Goal: Information Seeking & Learning: Learn about a topic

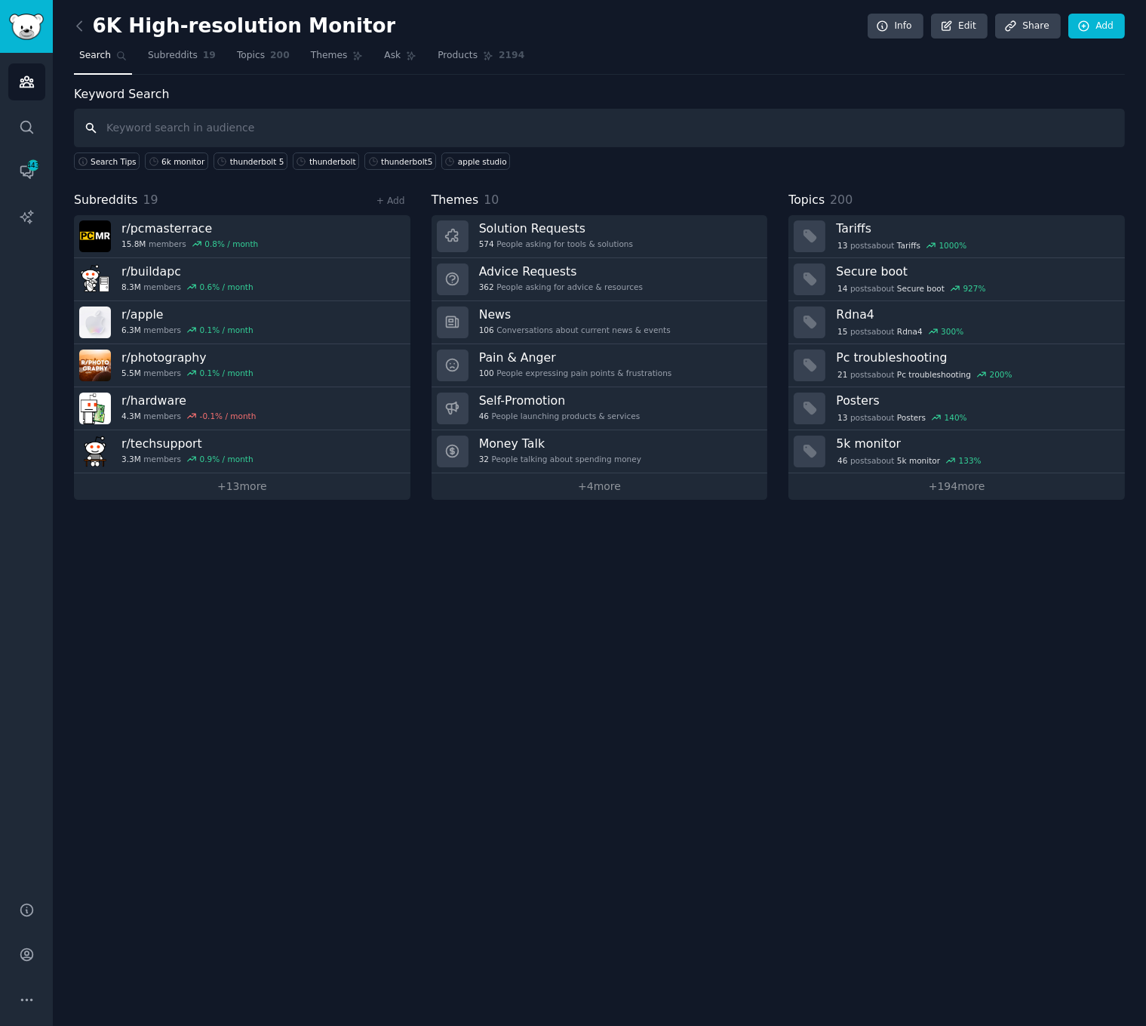
click at [315, 131] on input "text" at bounding box center [599, 128] width 1051 height 38
click at [416, 131] on input "text" at bounding box center [599, 128] width 1051 height 38
type input "6k monitor"
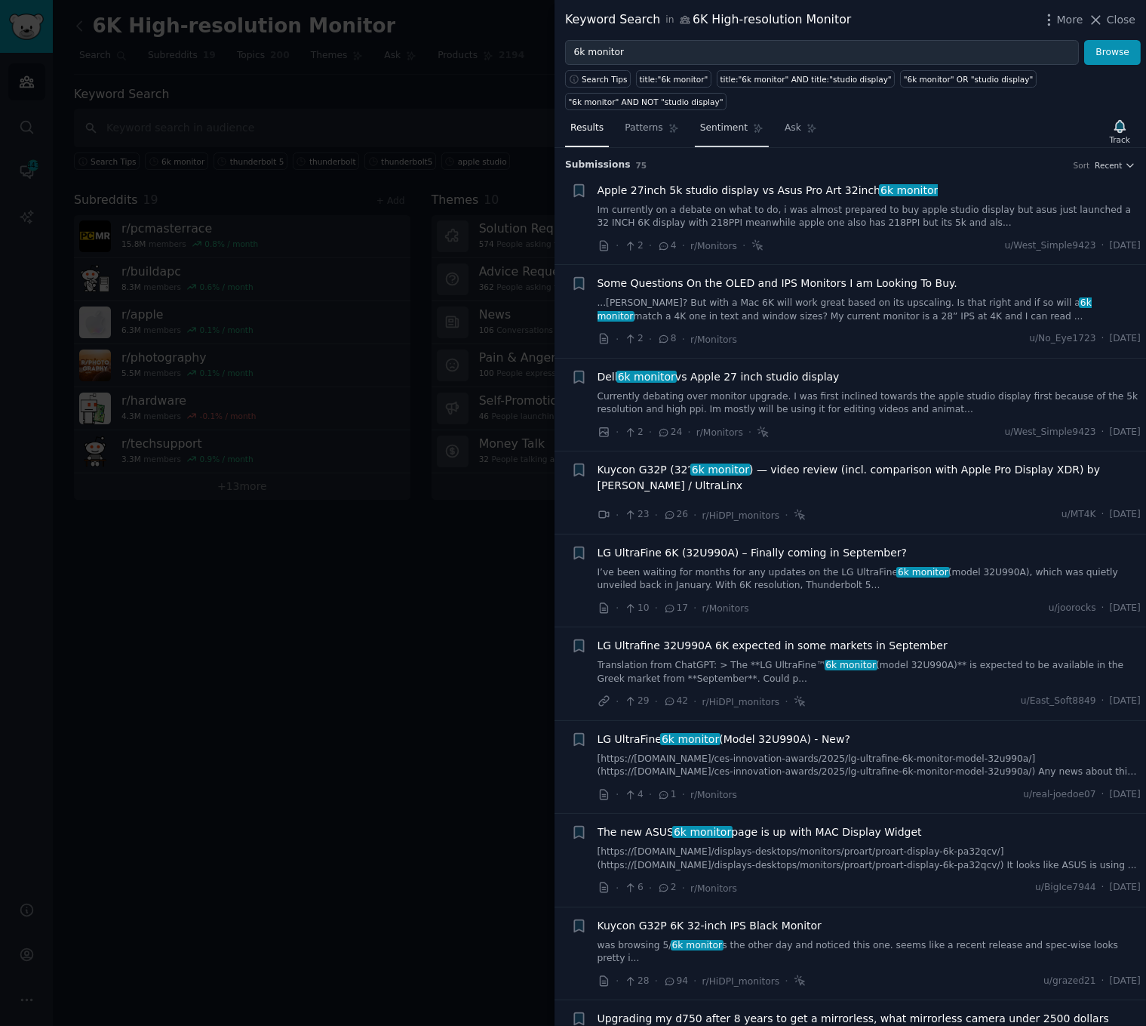
click at [709, 130] on span "Sentiment" at bounding box center [724, 129] width 48 height 14
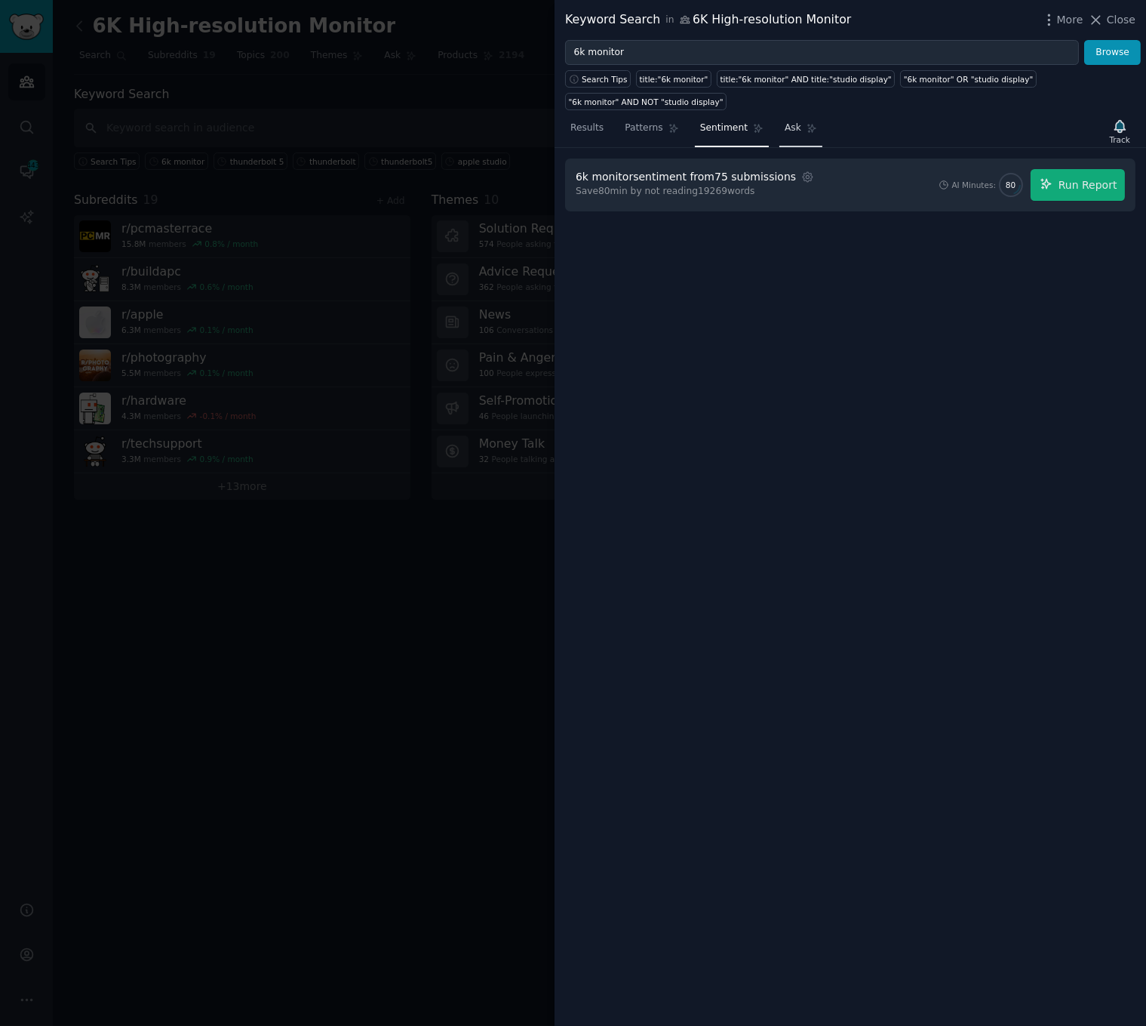
click at [794, 133] on link "Ask" at bounding box center [801, 131] width 43 height 31
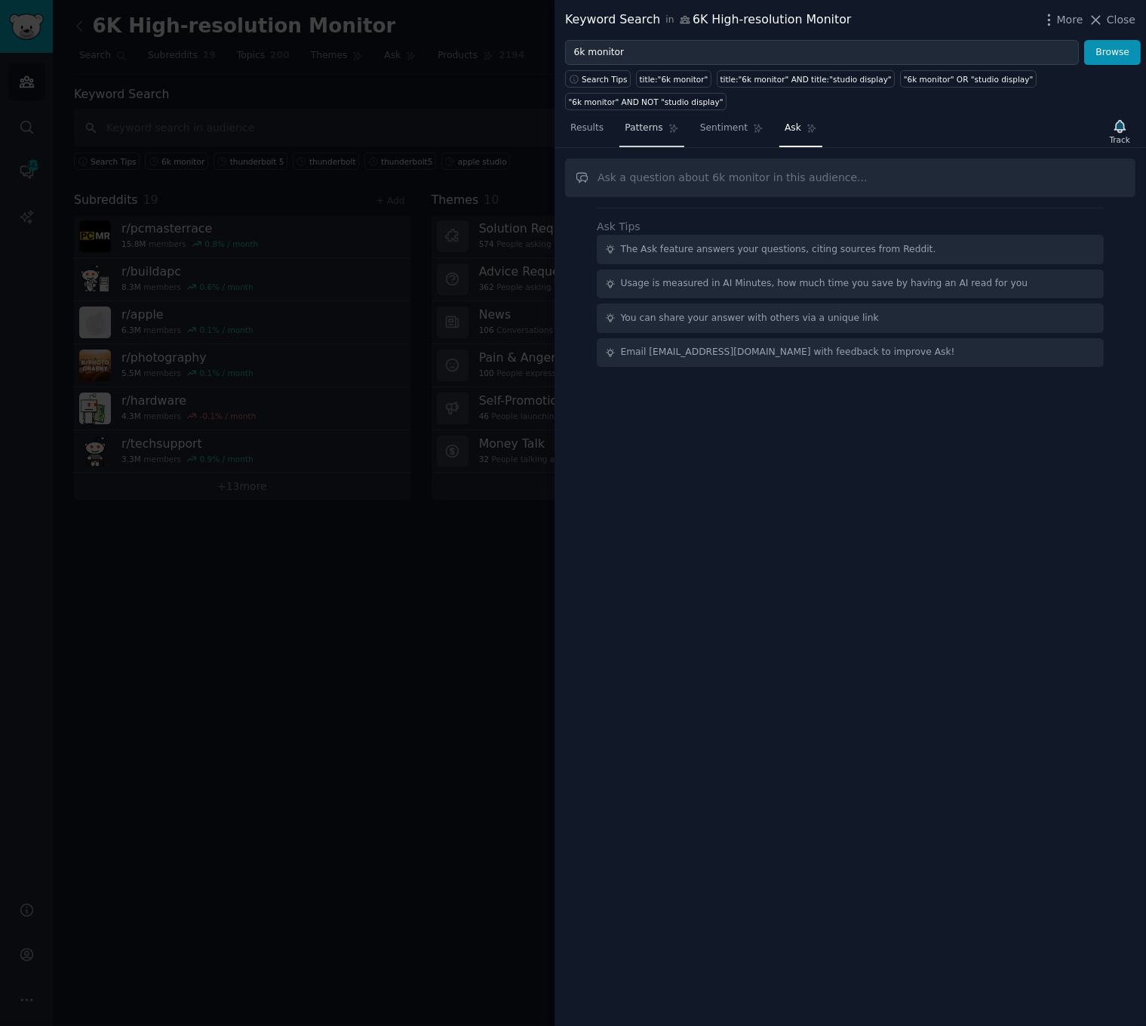
click at [620, 122] on link "Patterns" at bounding box center [652, 131] width 64 height 31
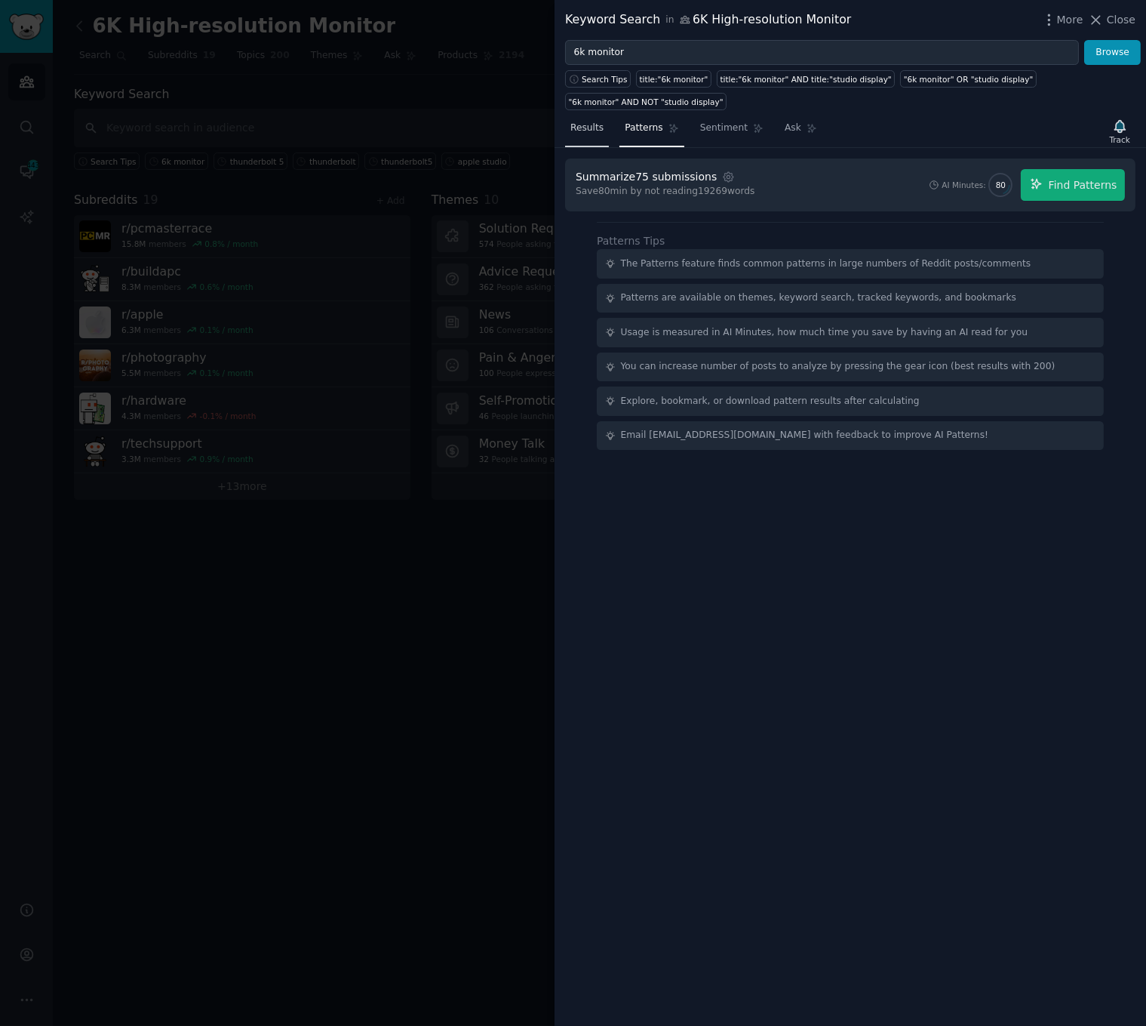
click at [583, 130] on span "Results" at bounding box center [587, 129] width 33 height 14
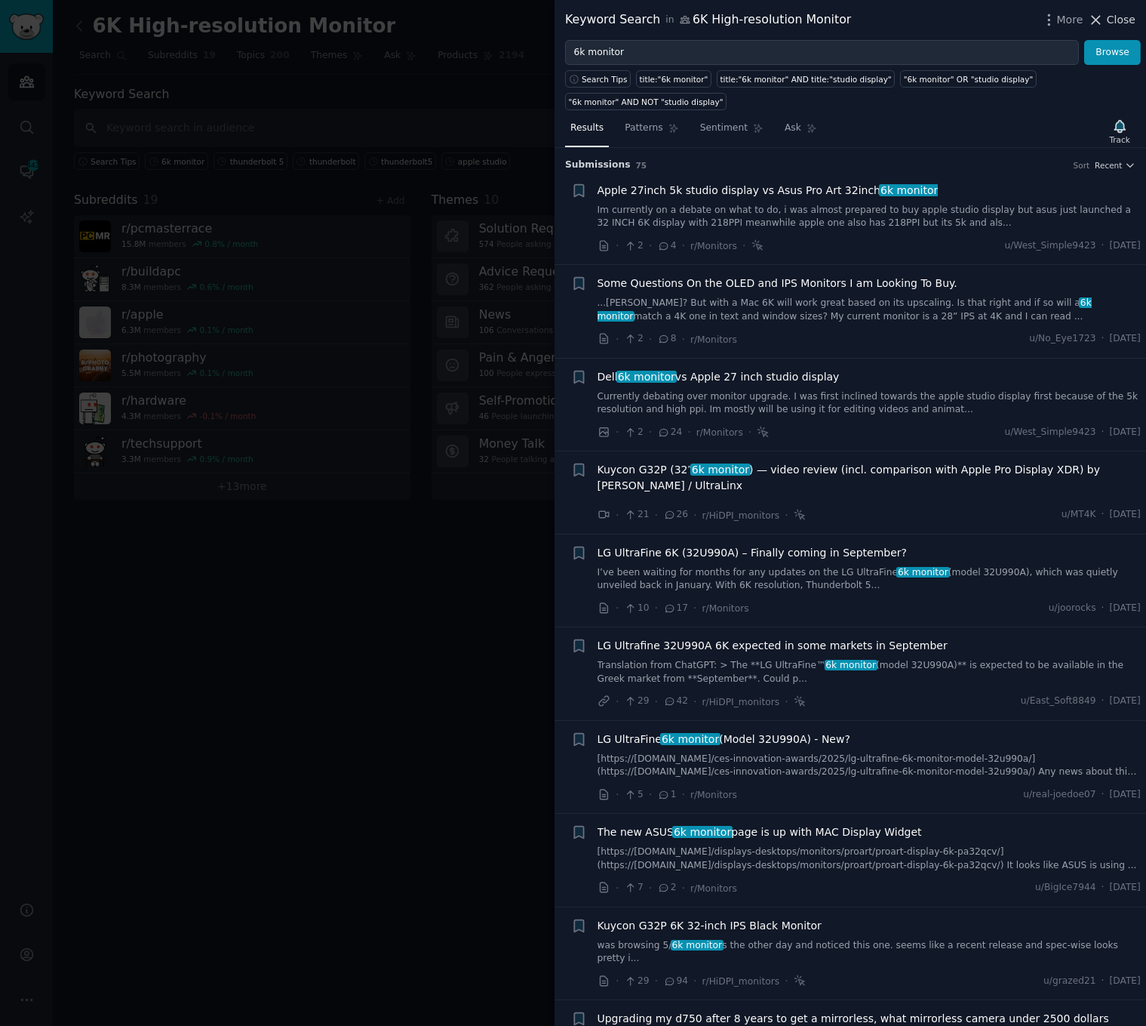
click at [1112, 18] on span "Close" at bounding box center [1121, 20] width 29 height 16
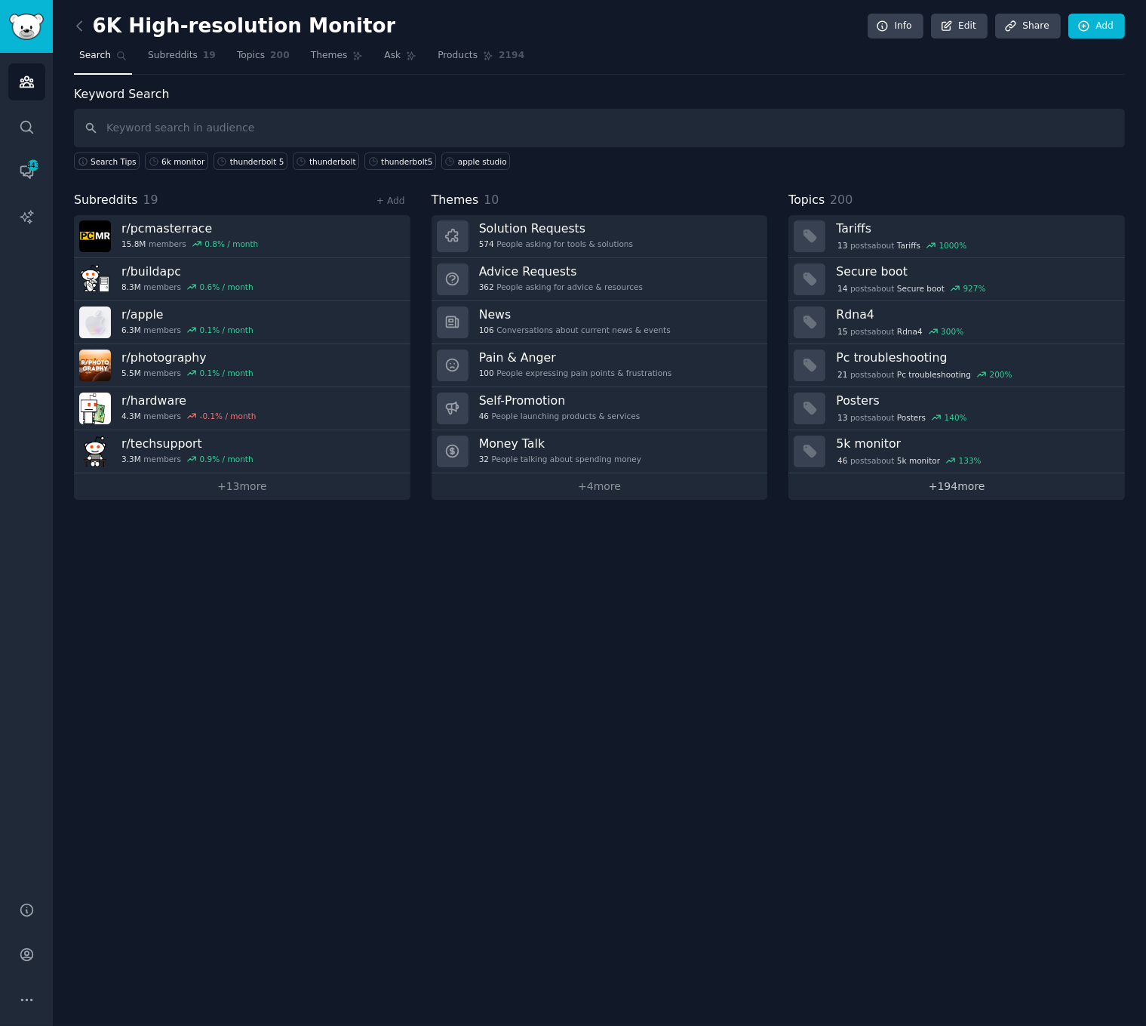
click at [944, 485] on link "+ 194 more" at bounding box center [957, 486] width 337 height 26
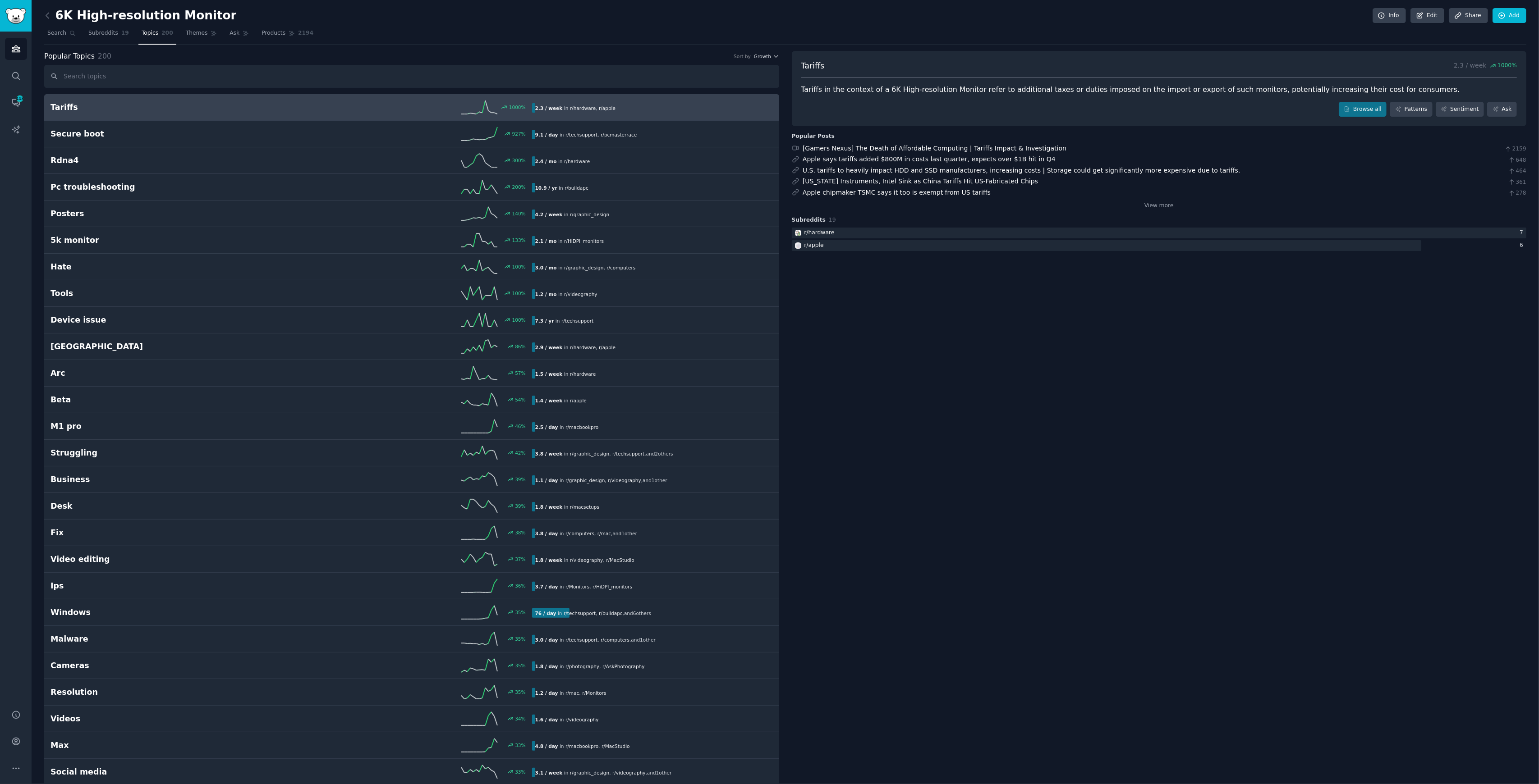
click at [214, 78] on input "text" at bounding box center [412, 76] width 735 height 23
click at [126, 77] on input "text" at bounding box center [412, 76] width 735 height 23
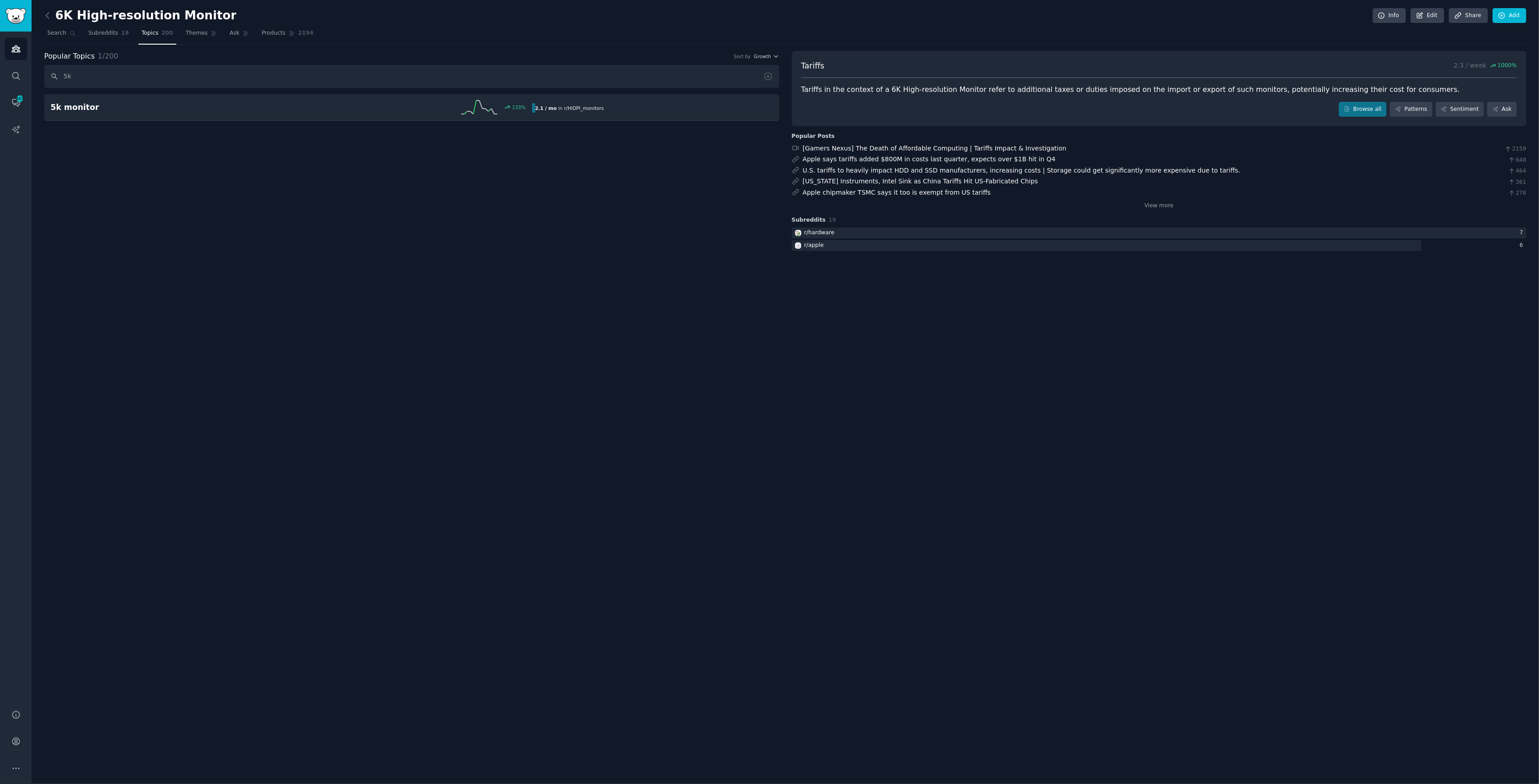
click at [192, 78] on input "5k" at bounding box center [412, 76] width 735 height 23
drag, startPoint x: 176, startPoint y: 82, endPoint x: 0, endPoint y: 74, distance: 176.2
click at [5, 70] on div "Audiences Search Conversations 443 AI Reports Help Account More 6K High-resolut…" at bounding box center [770, 392] width 1539 height 784
type input "thunderbolt"
click at [109, 33] on span "Subreddits" at bounding box center [103, 33] width 30 height 8
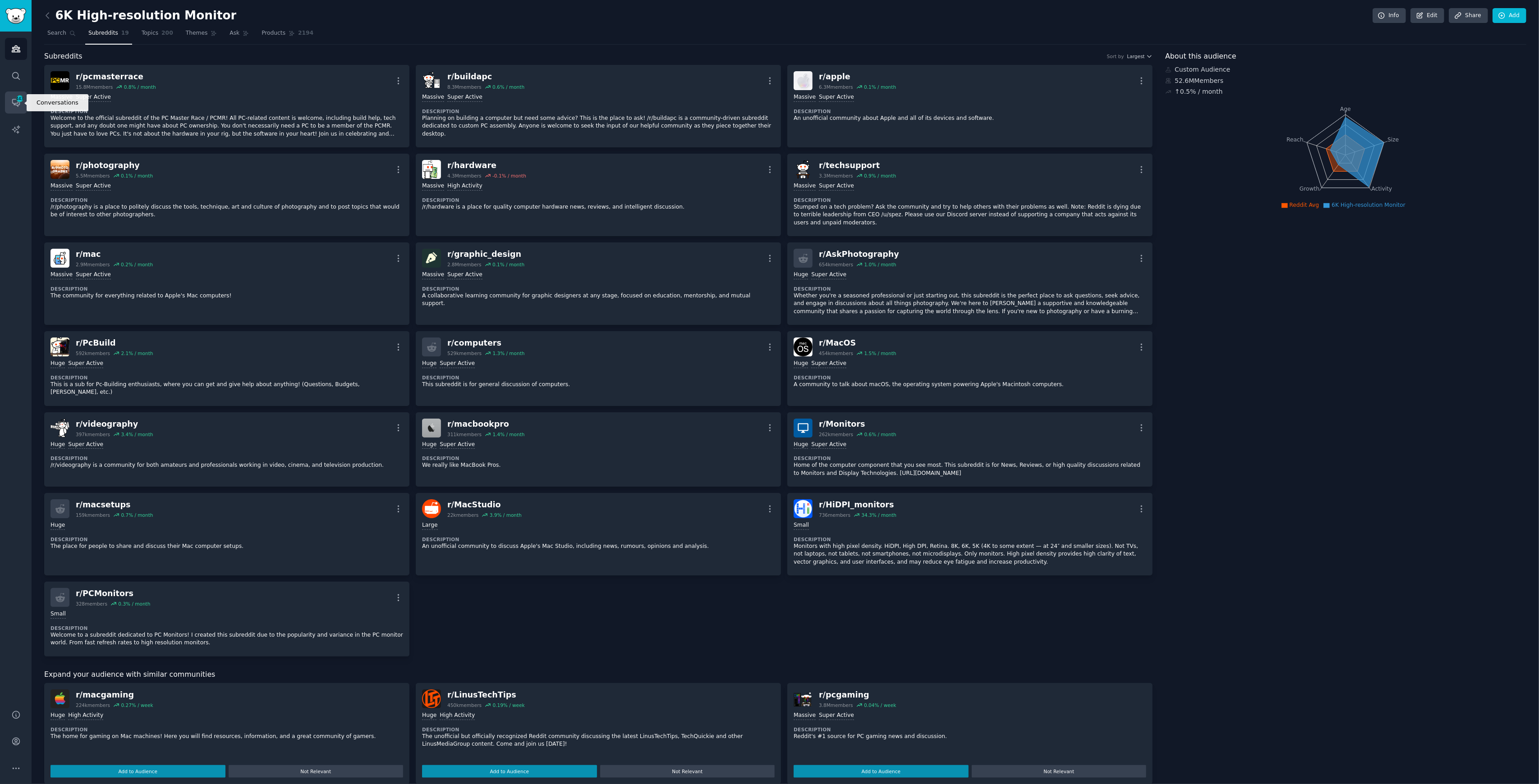
click at [22, 103] on link "Conversations 443" at bounding box center [16, 102] width 22 height 22
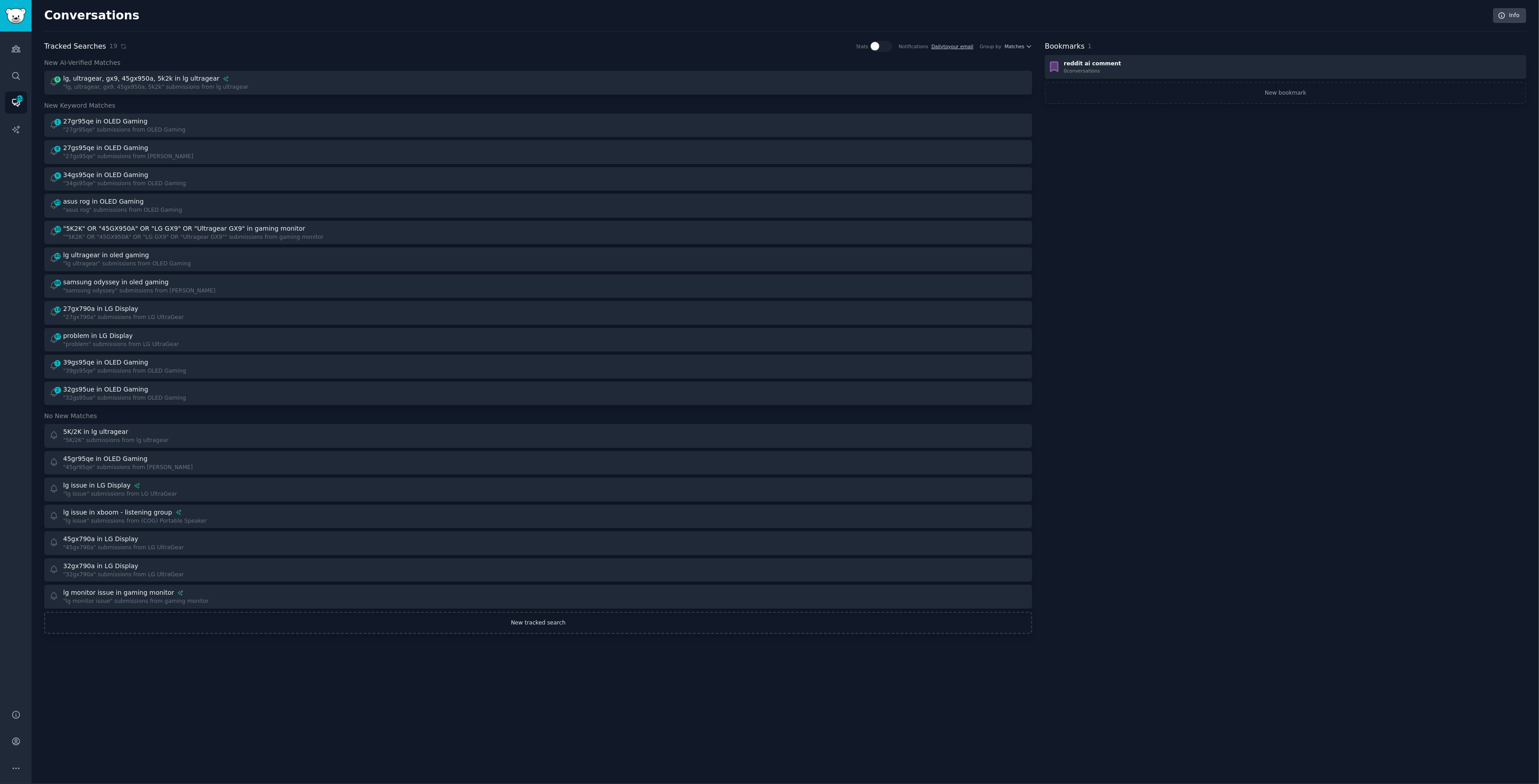
click at [545, 612] on link "New tracked search" at bounding box center [538, 623] width 988 height 23
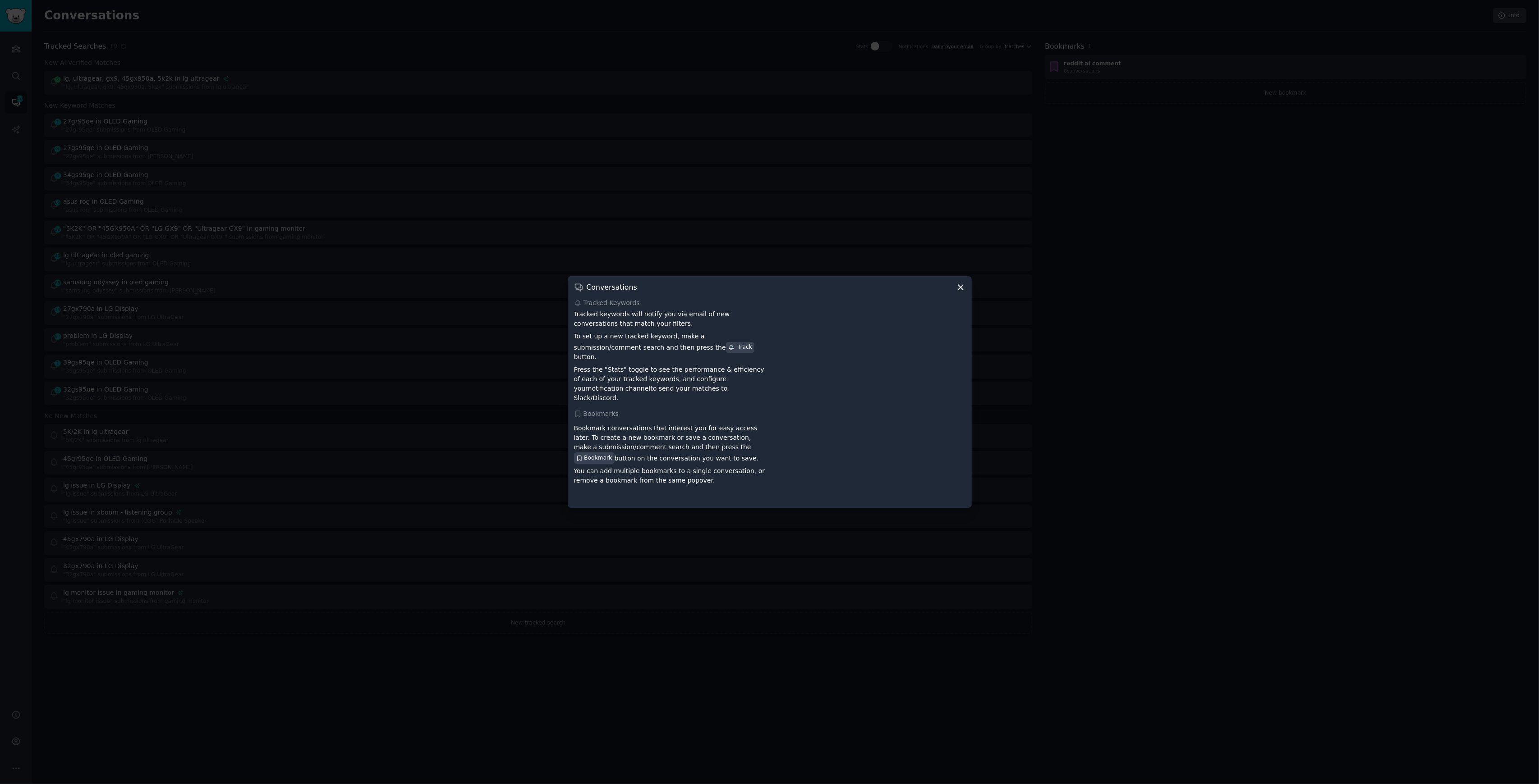
click at [685, 292] on icon at bounding box center [961, 287] width 10 height 10
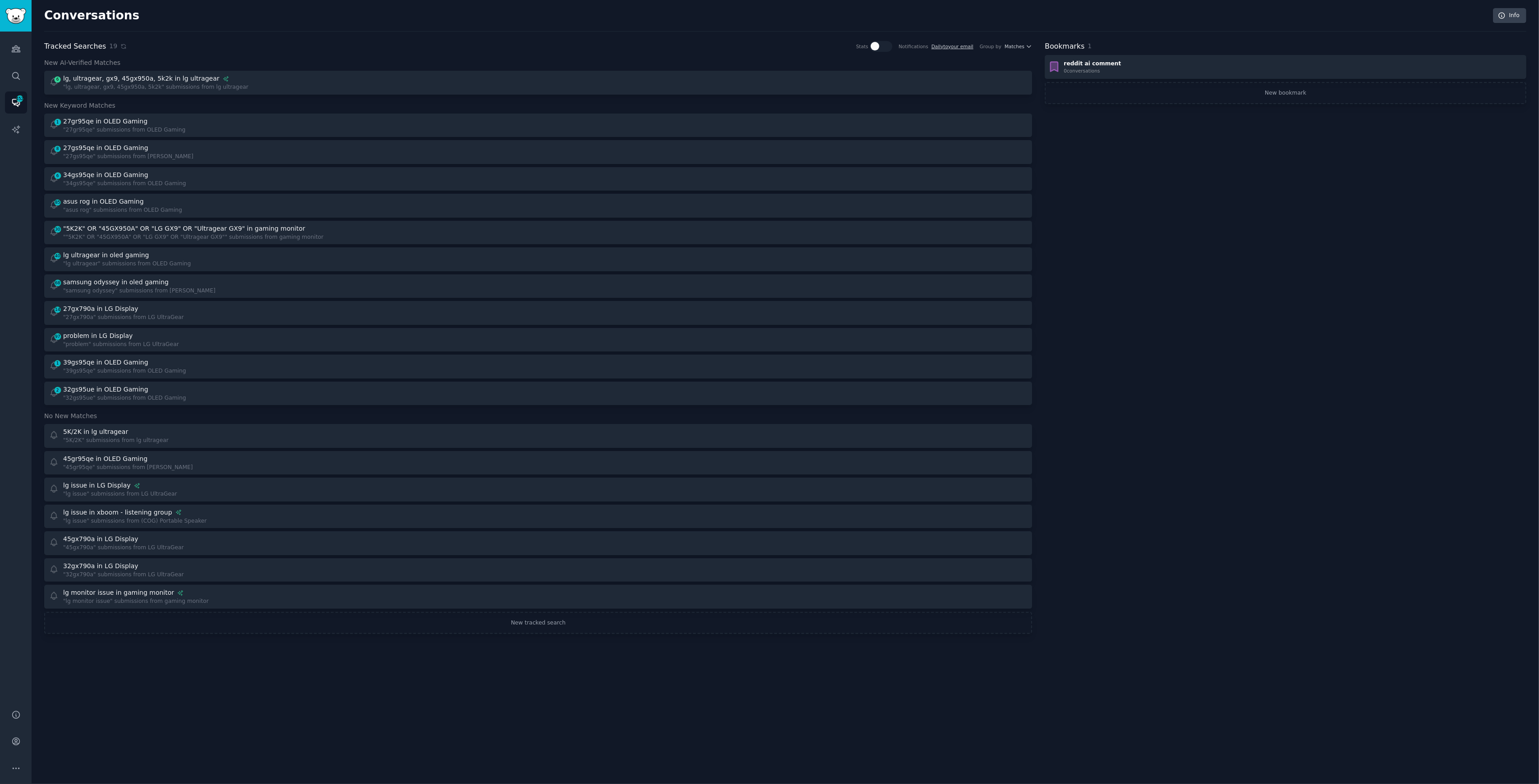
click at [685, 251] on div "Bookmarks 1 reddit ai comment 0 conversation s New bookmark" at bounding box center [1286, 338] width 482 height 594
click at [15, 50] on icon "Sidebar" at bounding box center [16, 49] width 10 height 10
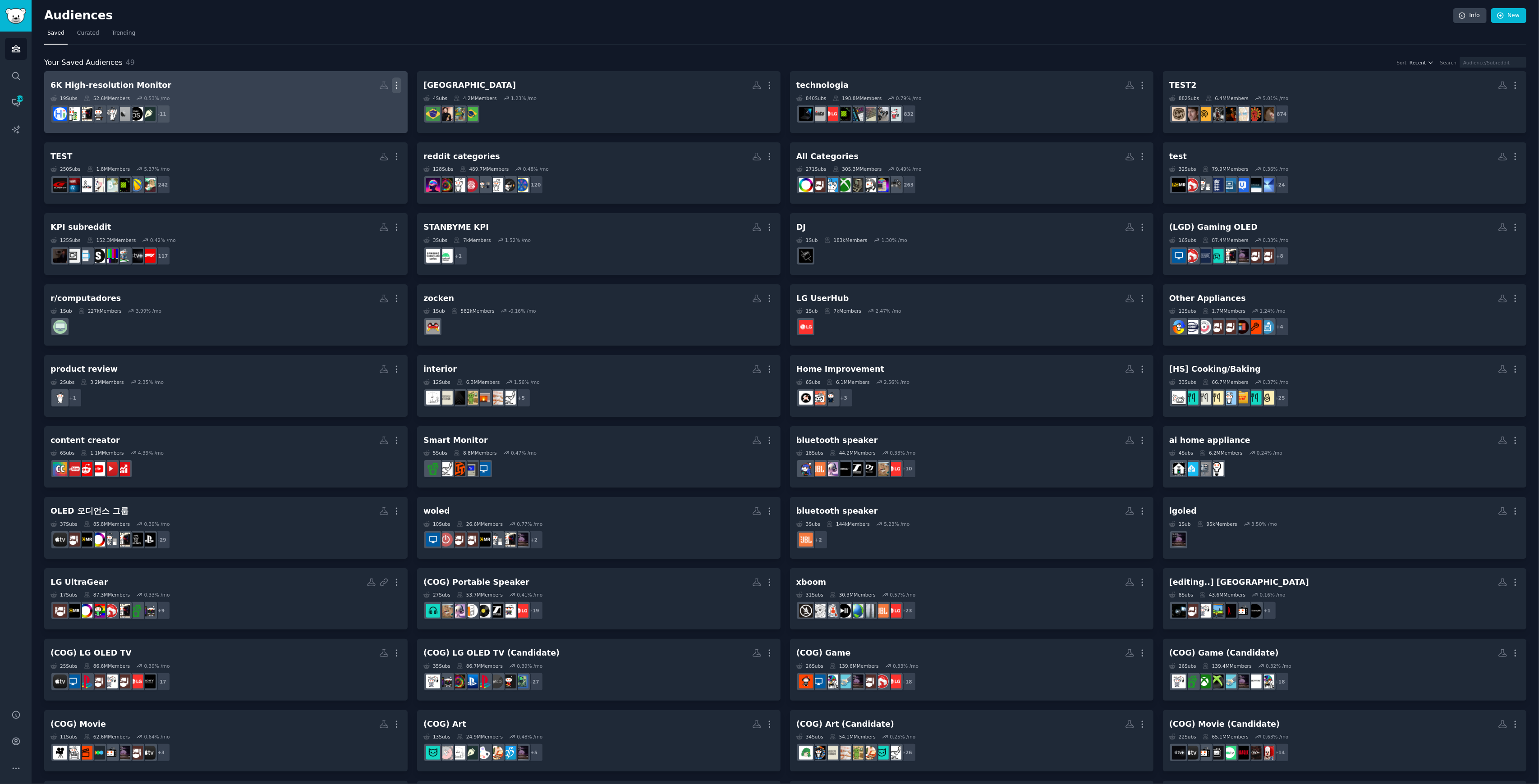
click at [397, 85] on icon "button" at bounding box center [397, 85] width 10 height 10
click at [368, 87] on p "View" at bounding box center [369, 88] width 15 height 10
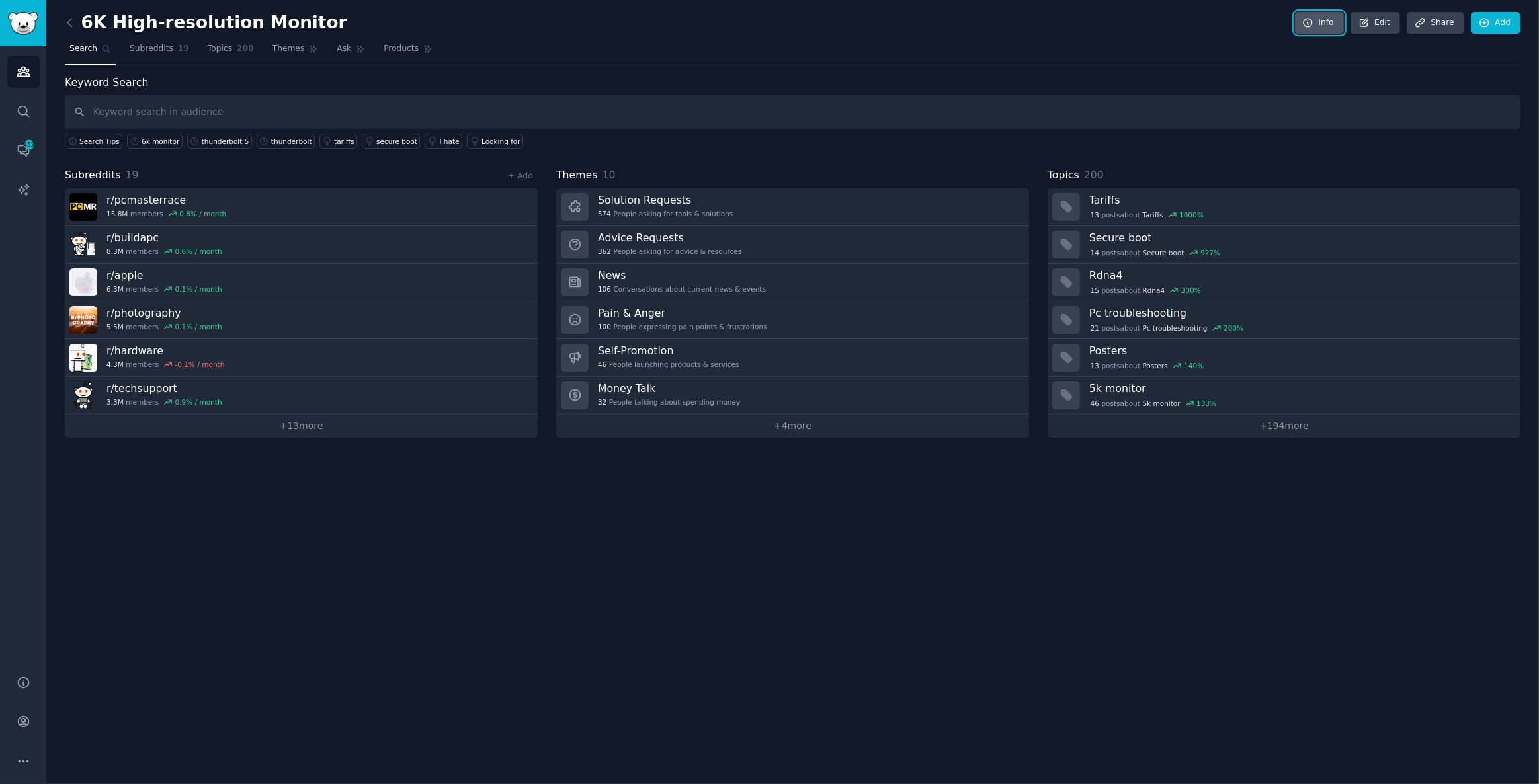
click at [1004, 20] on link "Info" at bounding box center [1320, 24] width 49 height 23
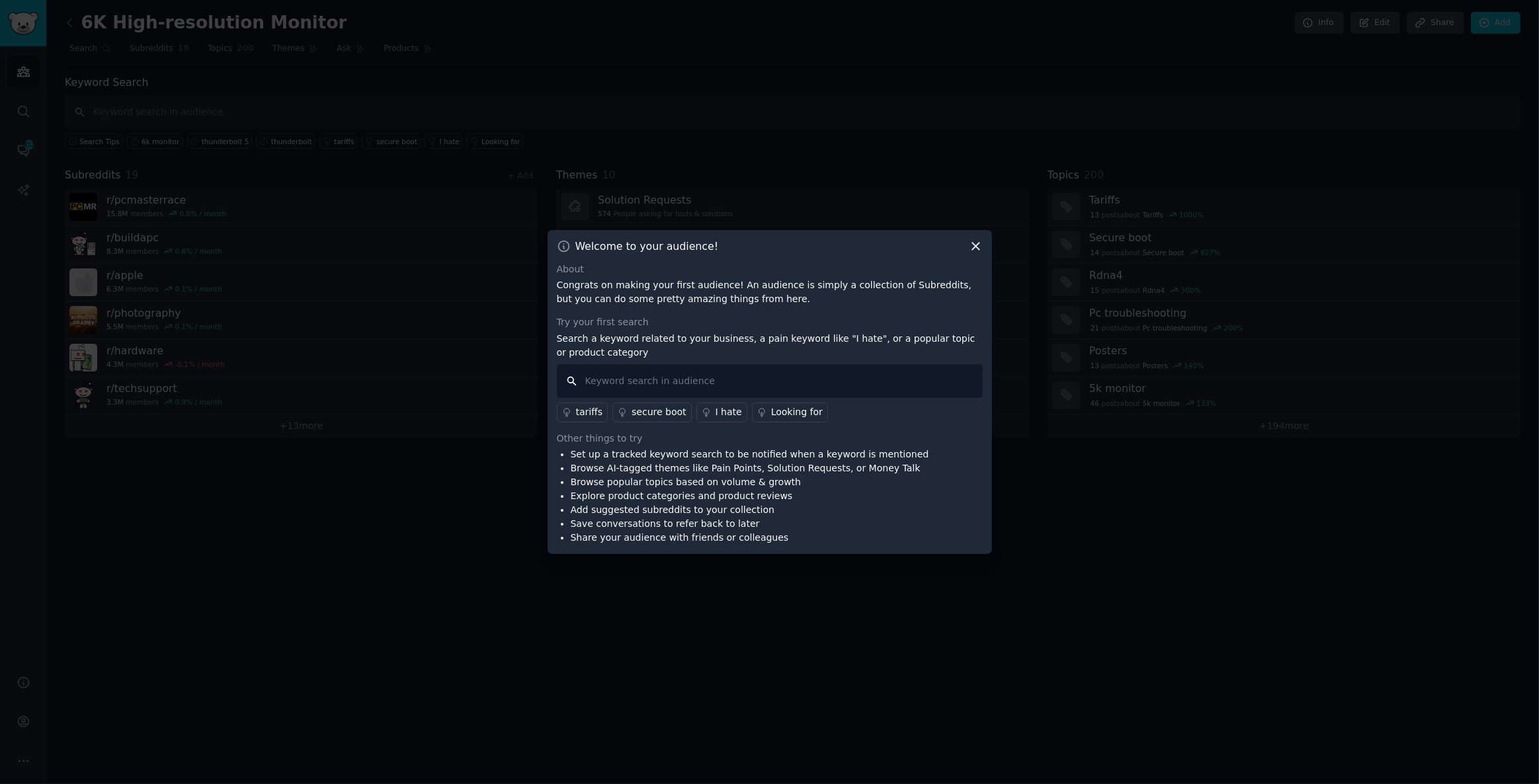
click at [665, 385] on input "text" at bounding box center [770, 381] width 426 height 33
type input "6k"
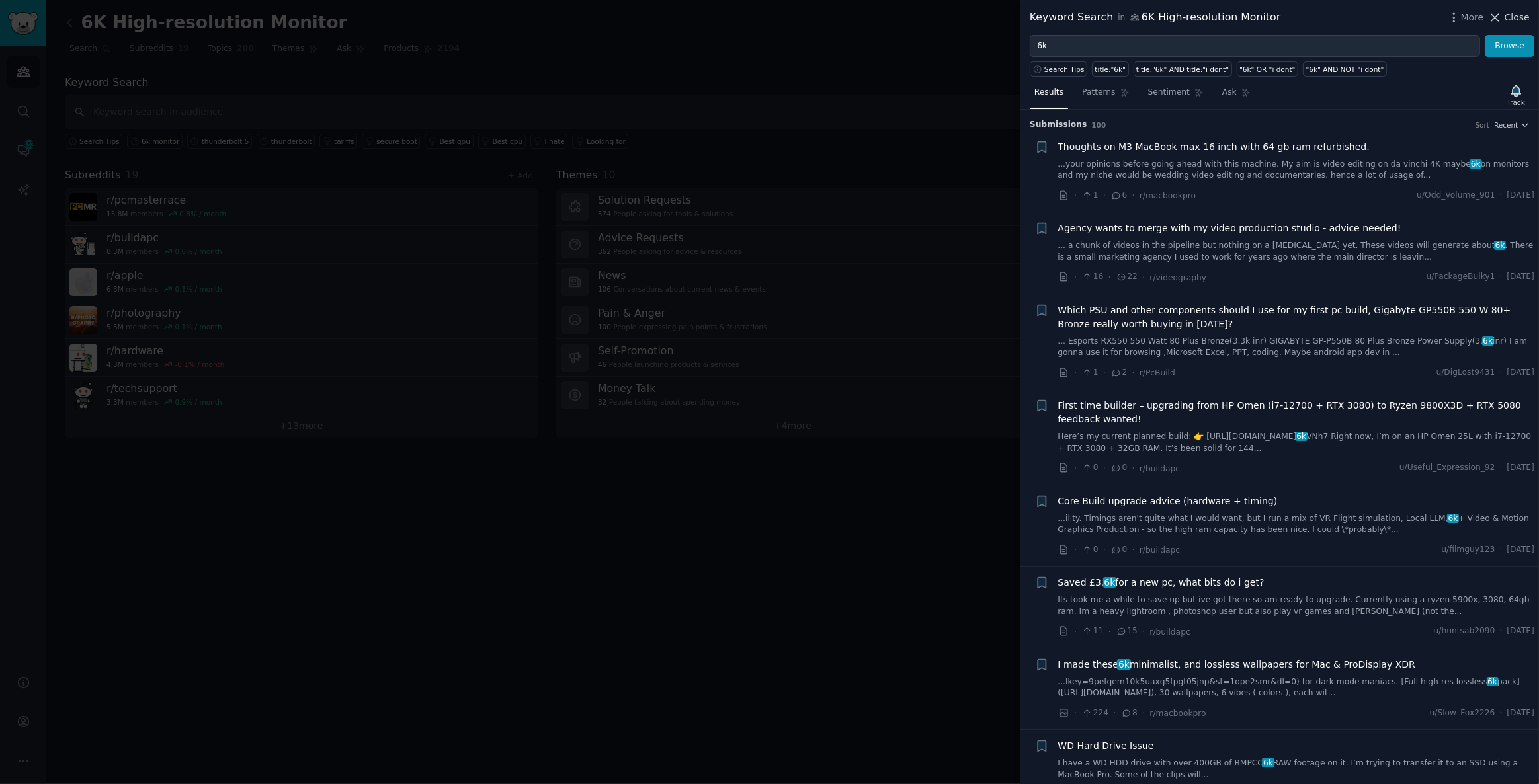
click at [1004, 16] on span "Close" at bounding box center [1517, 18] width 25 height 14
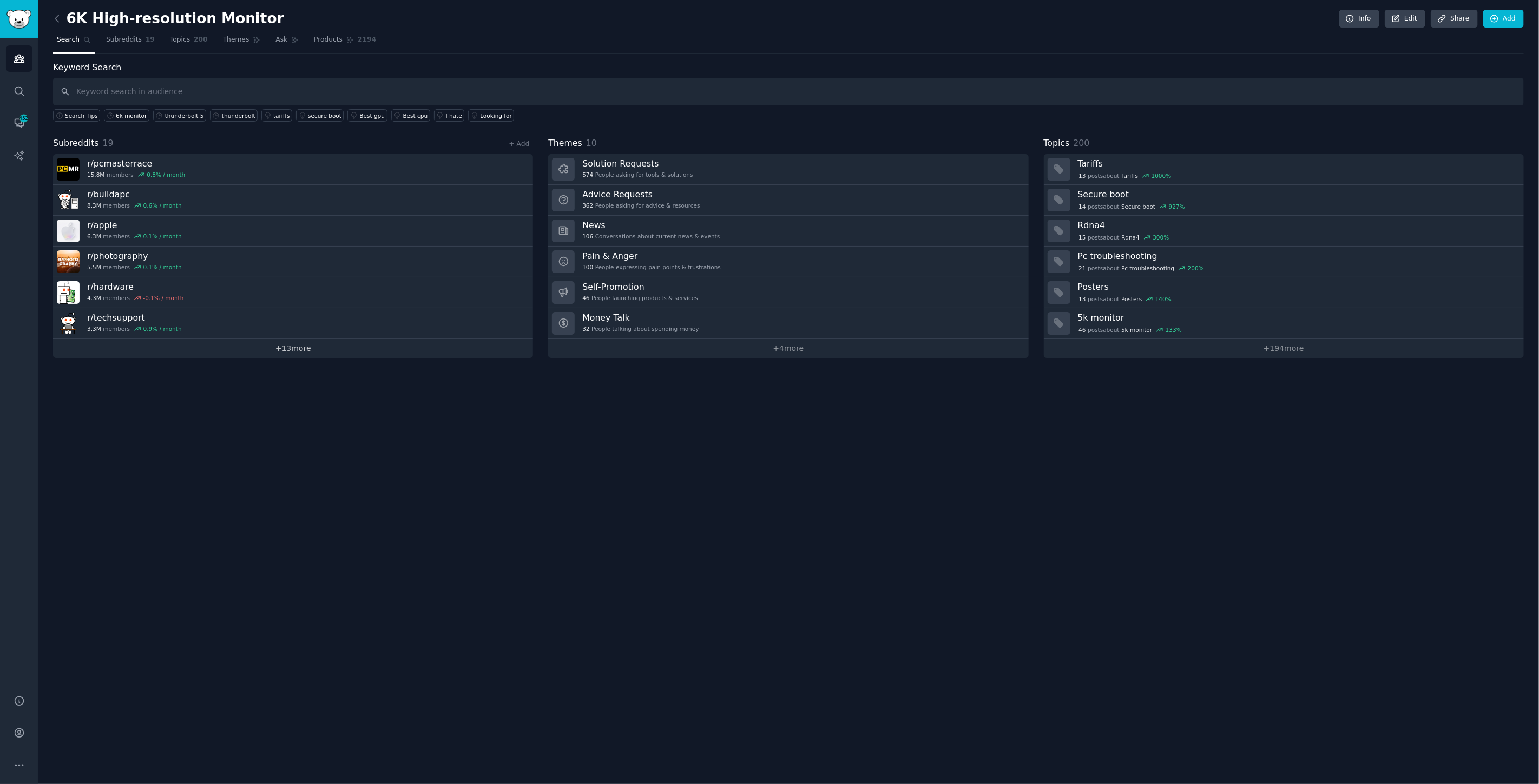
click at [297, 340] on link "+ 13 more" at bounding box center [292, 348] width 480 height 19
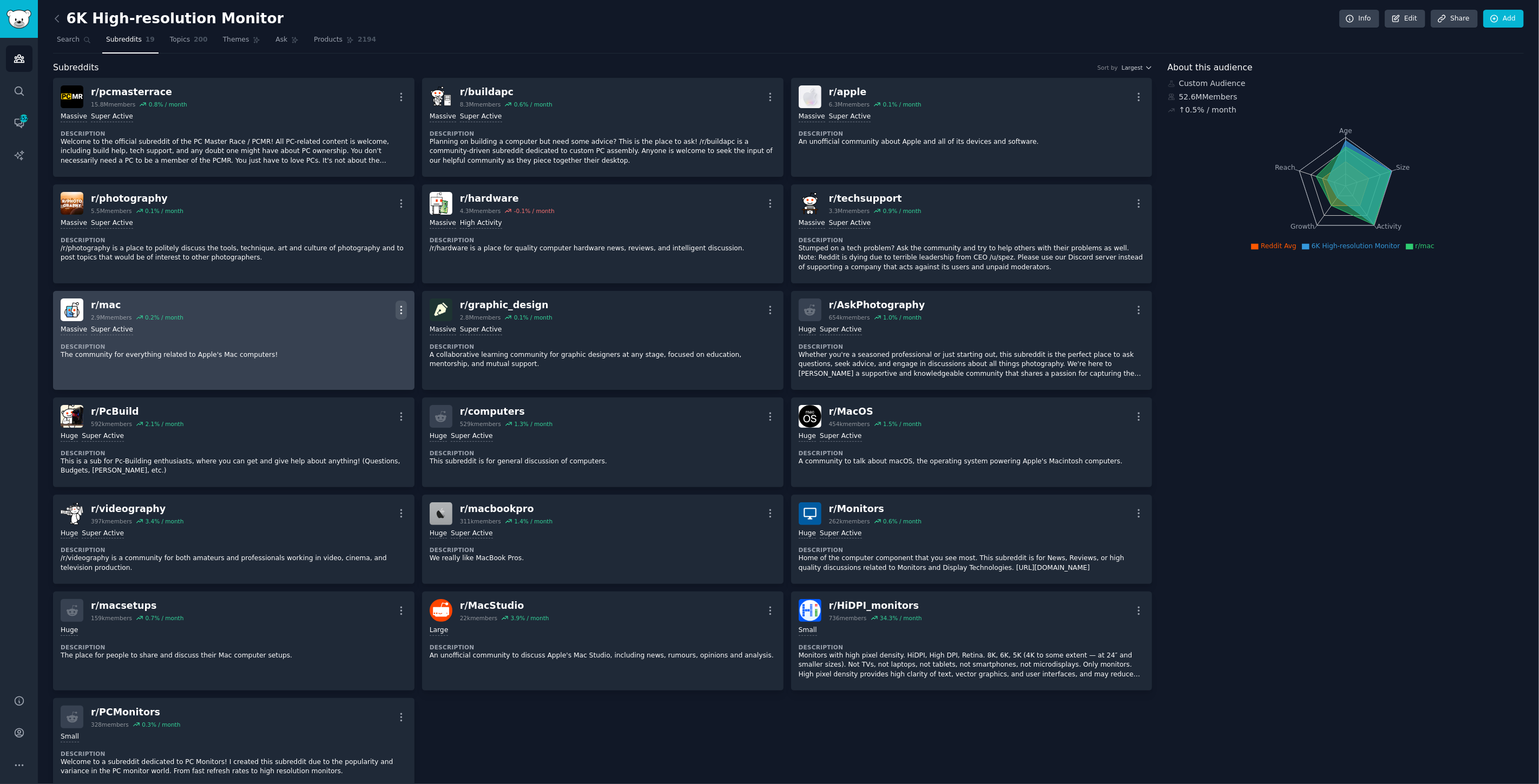
click at [399, 308] on icon "button" at bounding box center [401, 310] width 11 height 11
click at [345, 314] on link "View" at bounding box center [358, 314] width 65 height 23
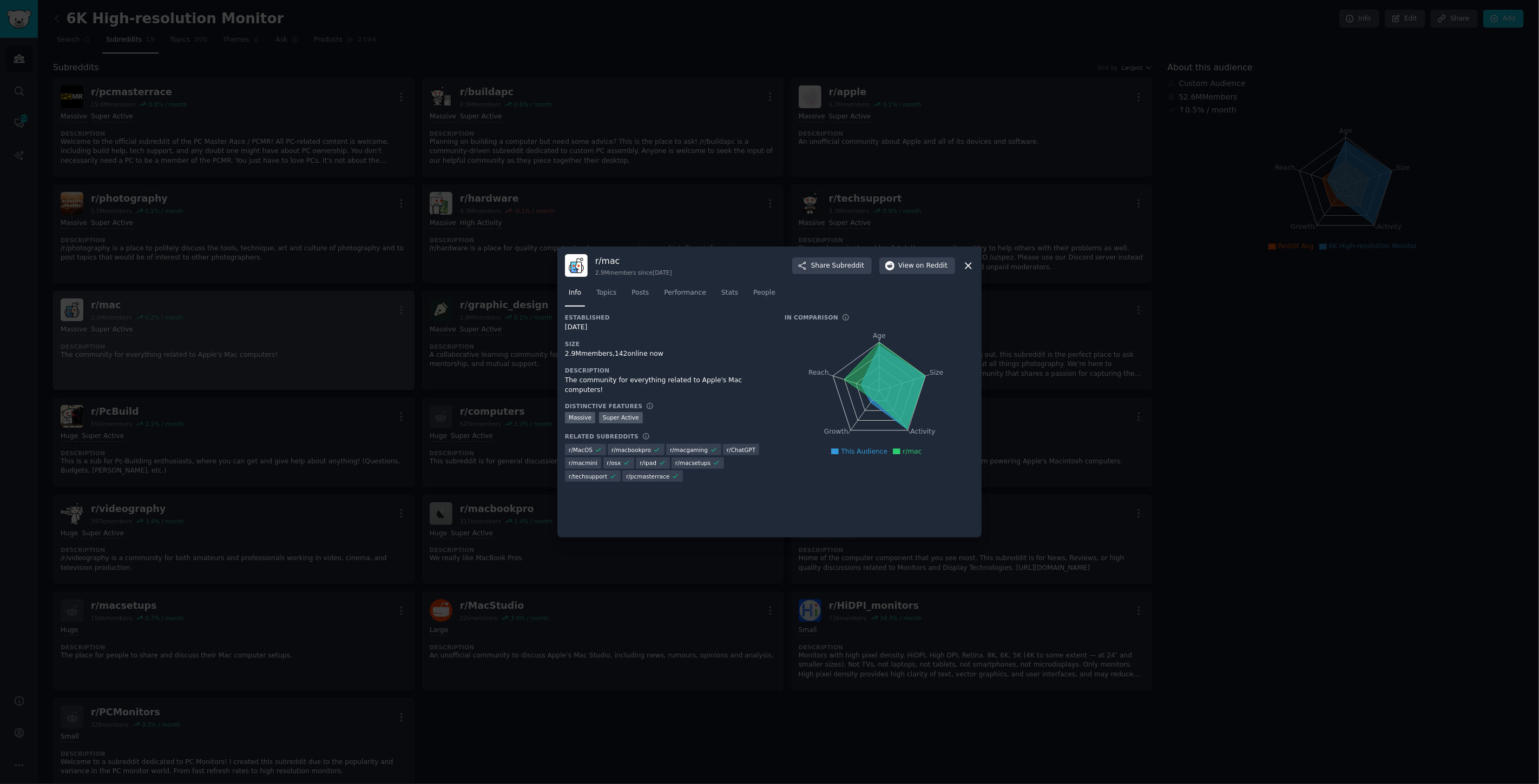
click at [821, 263] on icon at bounding box center [968, 266] width 11 height 11
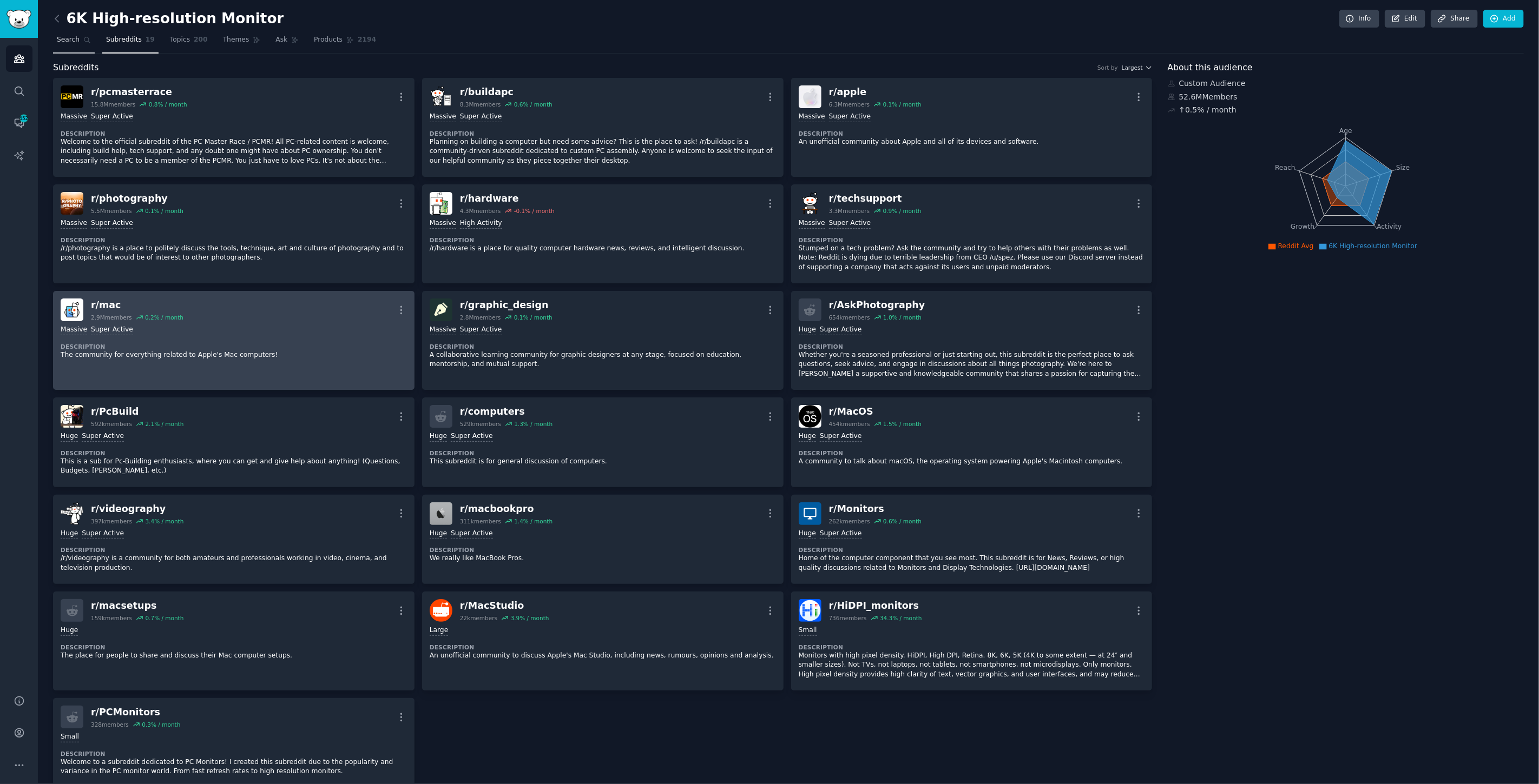
click at [66, 40] on span "Search" at bounding box center [68, 40] width 23 height 10
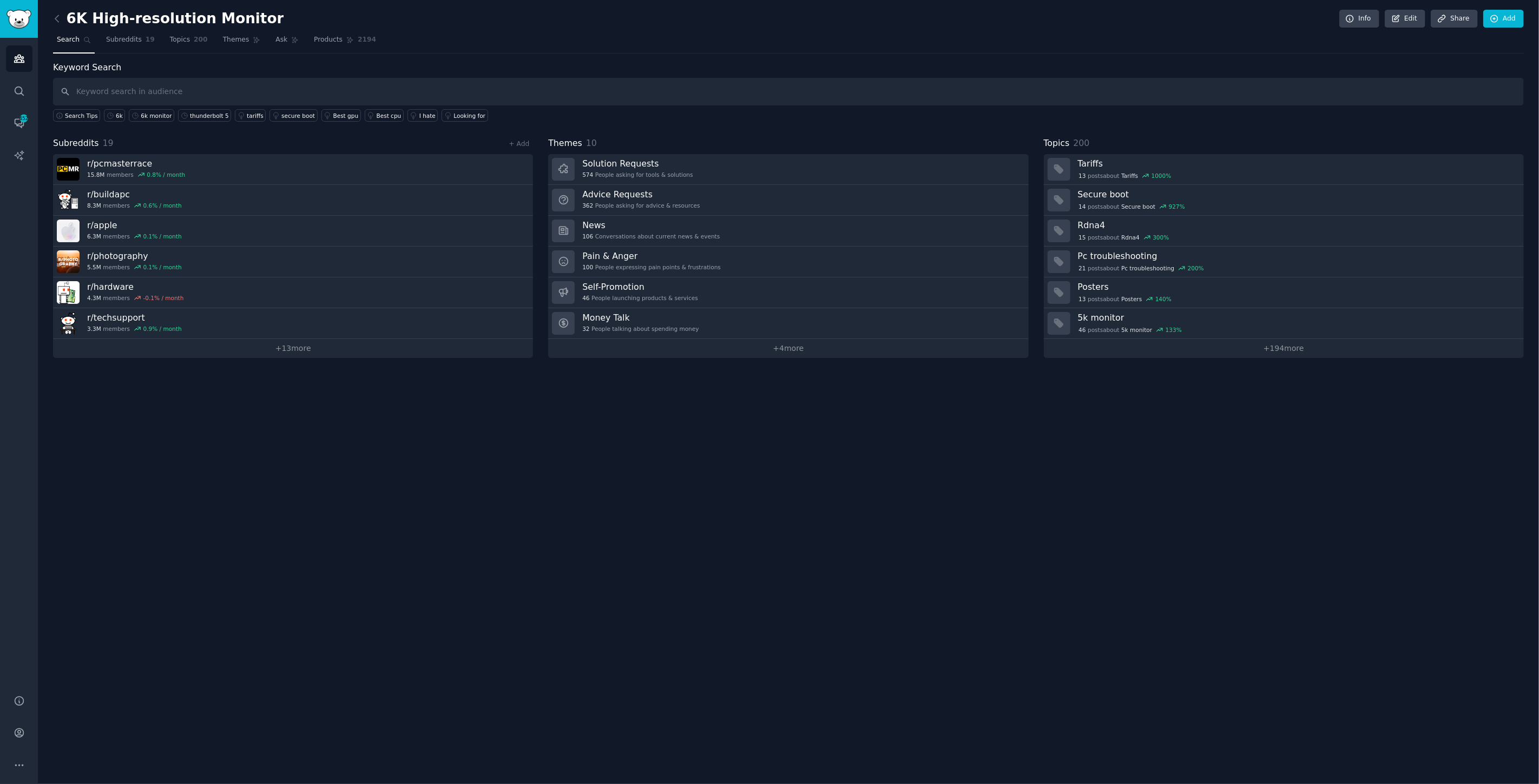
click at [276, 87] on input "text" at bounding box center [788, 92] width 1470 height 27
click at [526, 143] on link "+ Add" at bounding box center [518, 143] width 21 height 8
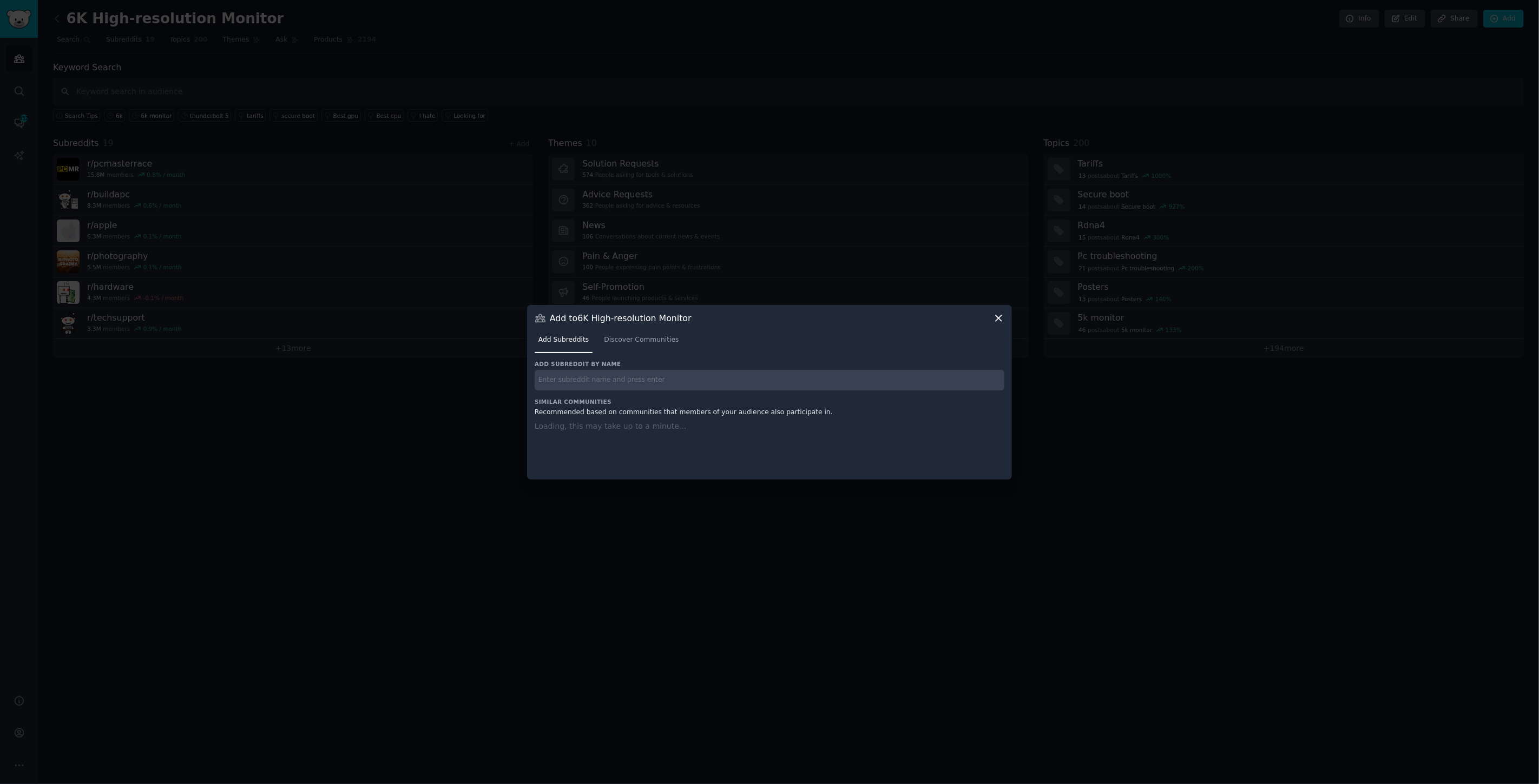
click at [673, 373] on input "text" at bounding box center [769, 380] width 470 height 21
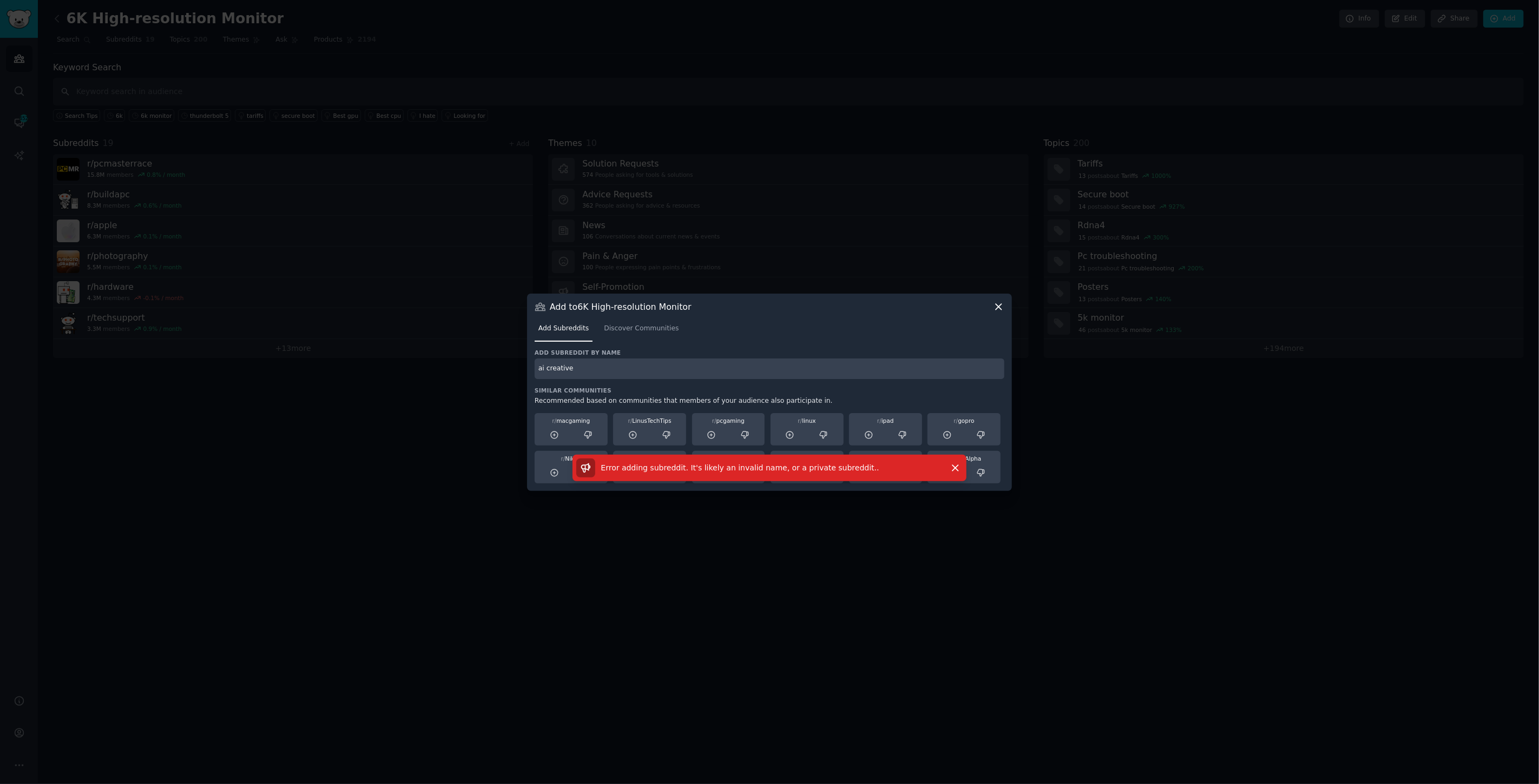
drag, startPoint x: 664, startPoint y: 375, endPoint x: 385, endPoint y: 367, distance: 279.1
click at [385, 367] on div "​ Add to 6K High-resolution Monitor Add Subreddits Discover Communities Add sub…" at bounding box center [769, 392] width 1531 height 784
click at [821, 469] on icon "button" at bounding box center [956, 468] width 11 height 11
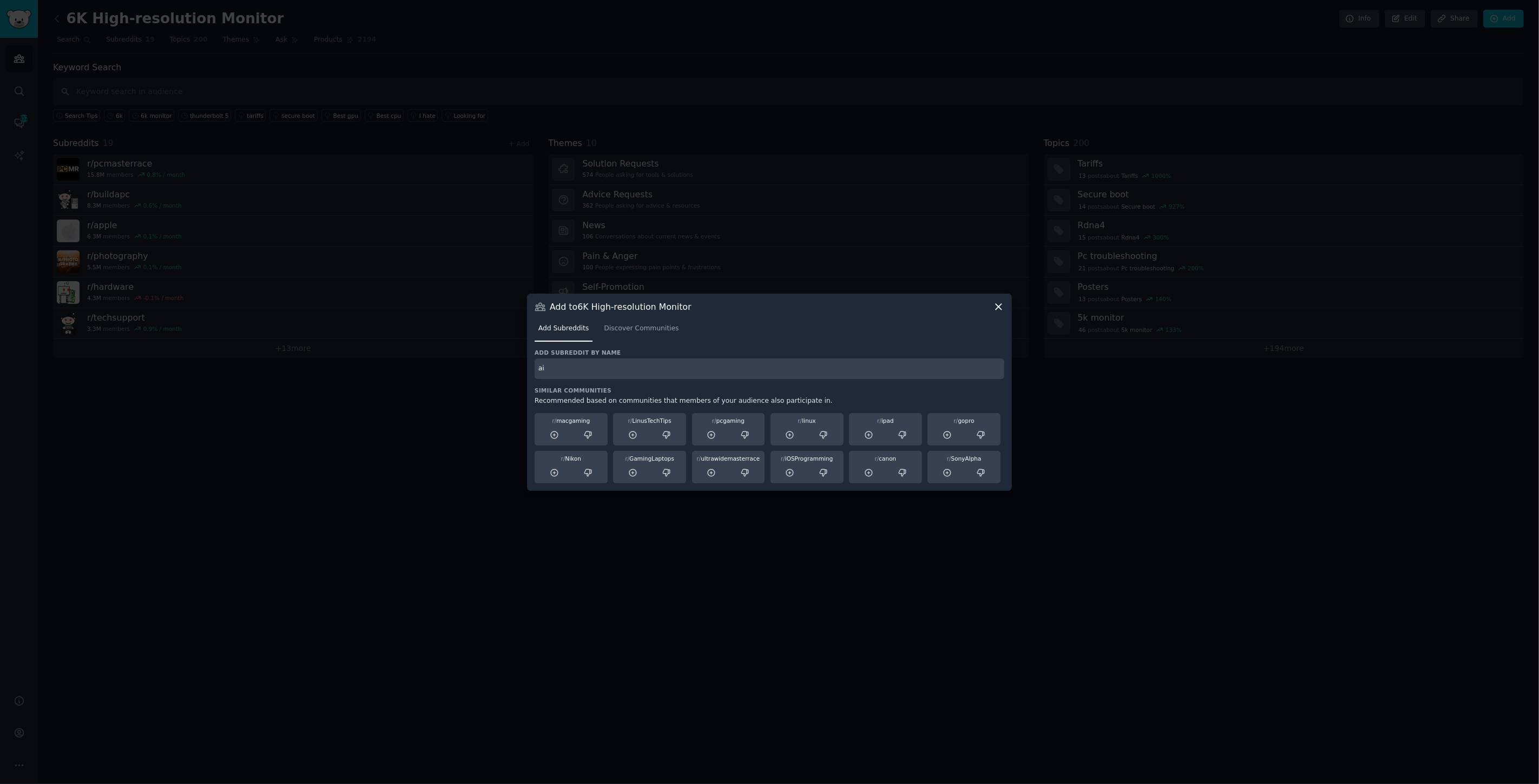
click at [621, 369] on input "ai" at bounding box center [769, 368] width 470 height 21
type input "ai"
click at [633, 324] on span "Discover Communities" at bounding box center [641, 329] width 75 height 10
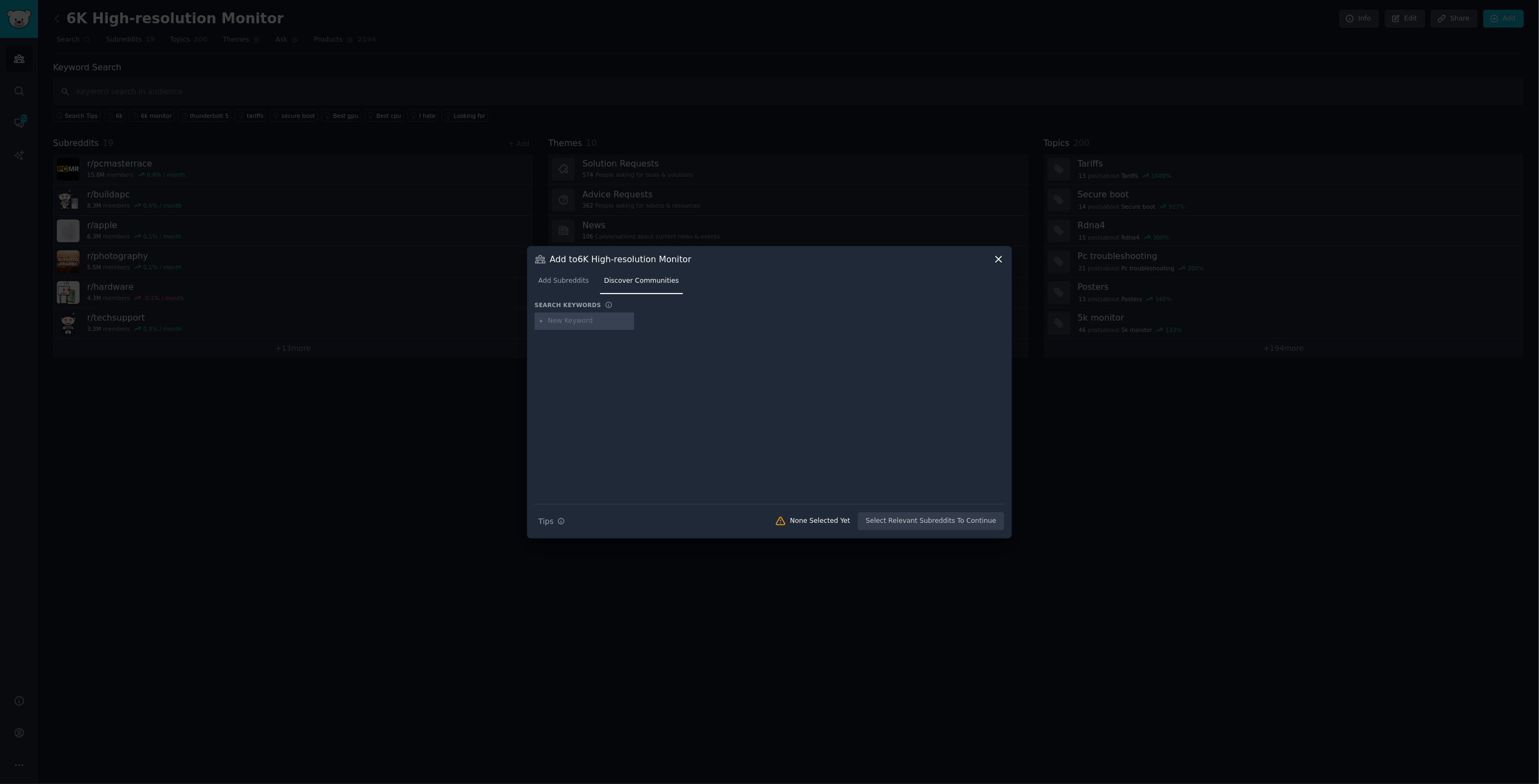
click at [597, 322] on input "text" at bounding box center [589, 322] width 82 height 10
type input "ai"
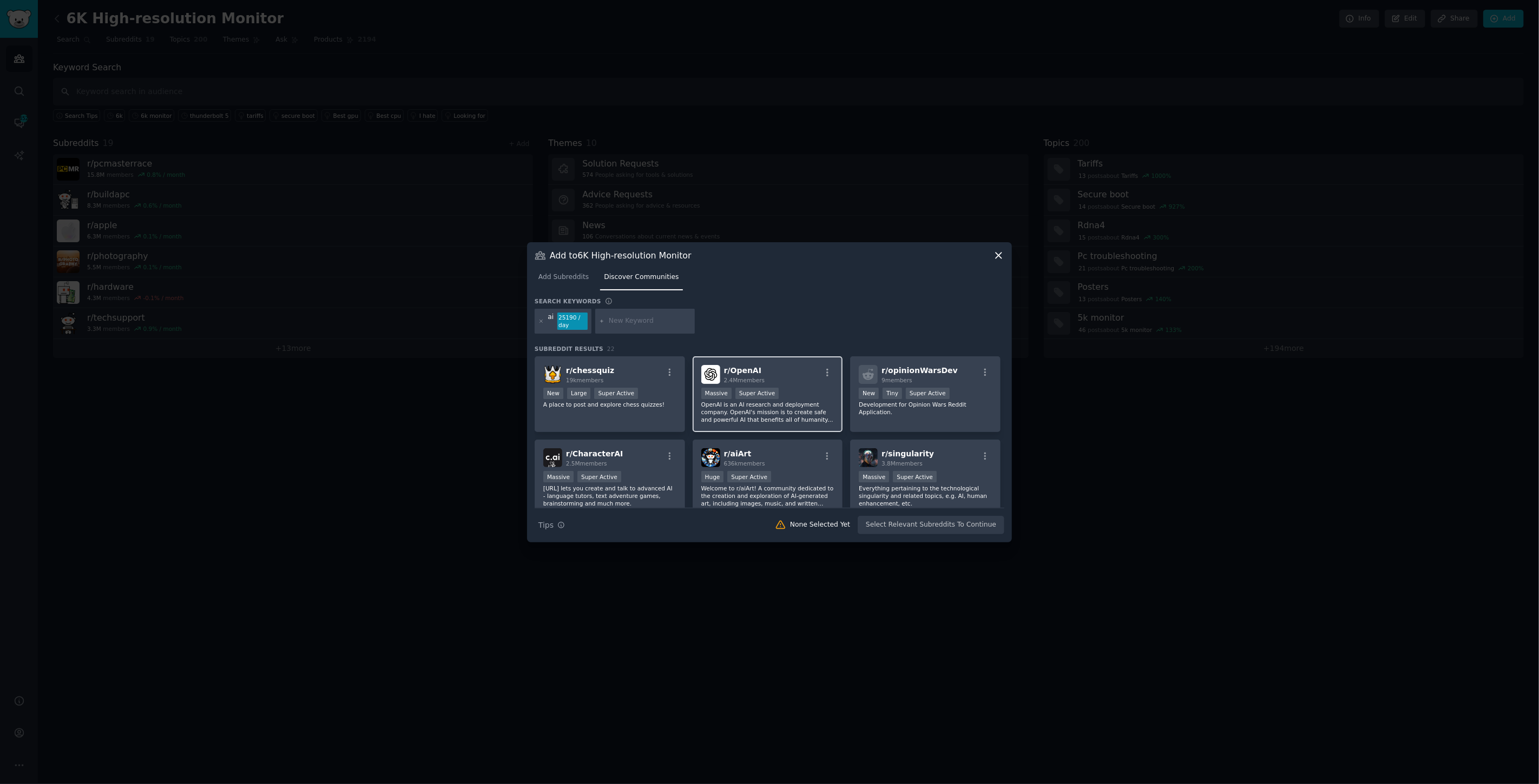
scroll to position [60, 0]
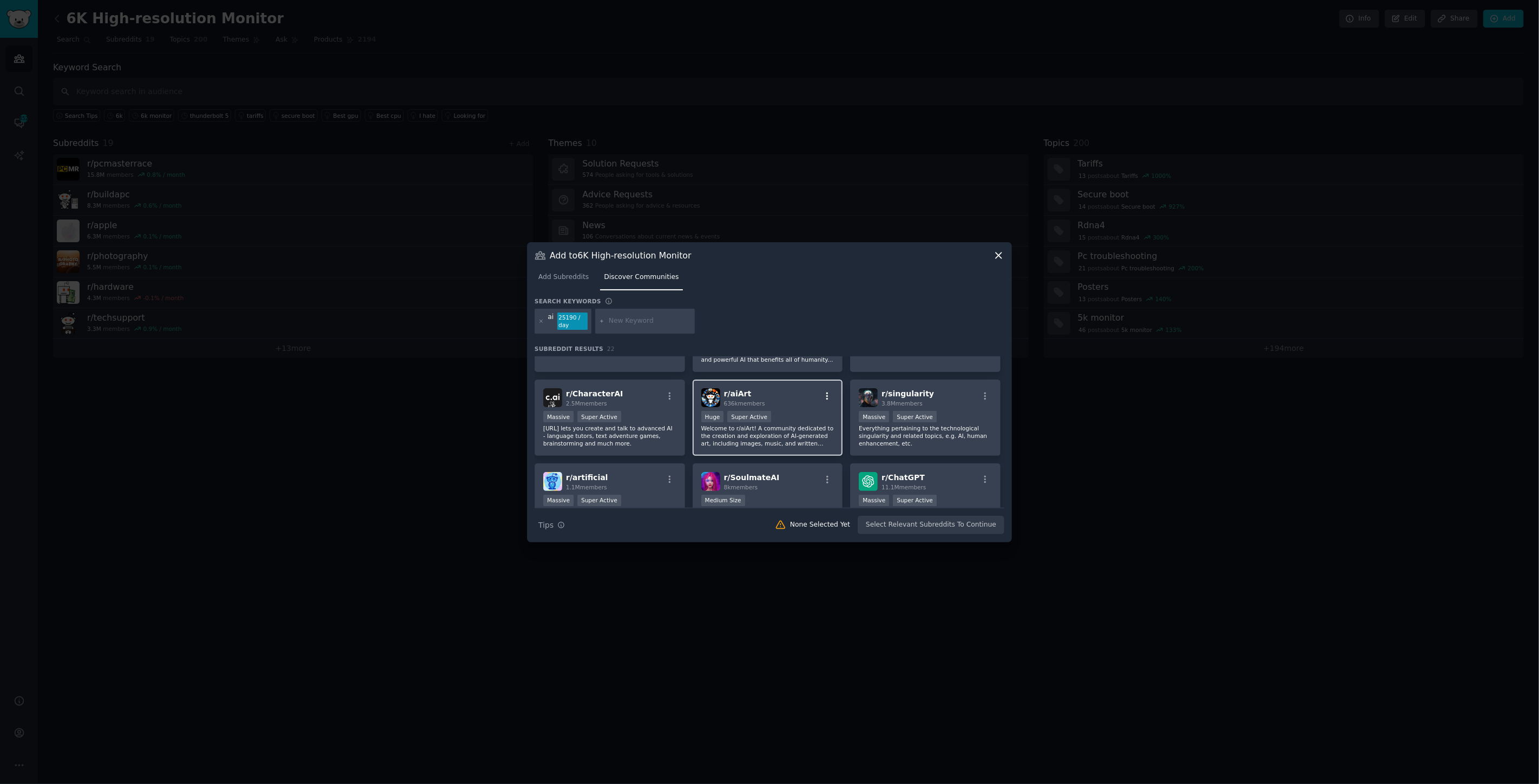
click at [821, 393] on icon "button" at bounding box center [827, 396] width 10 height 10
click at [738, 519] on div "Search Tips Tips None Selected Yet Select Relevant Subreddits To Continue" at bounding box center [769, 522] width 470 height 27
click at [821, 257] on icon at bounding box center [999, 256] width 11 height 11
